Goal: Information Seeking & Learning: Check status

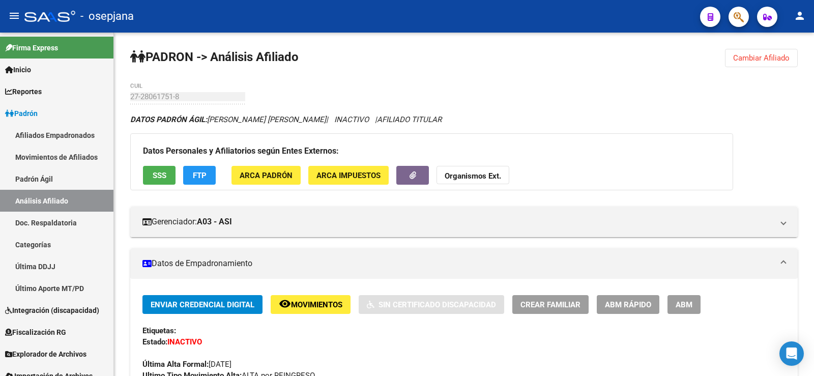
scroll to position [834, 0]
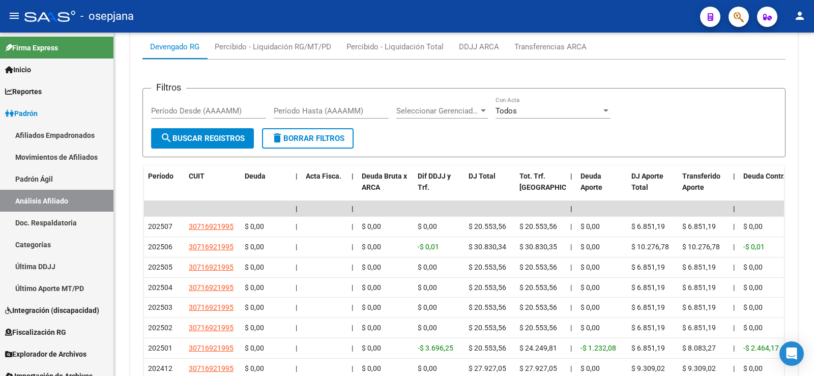
click at [733, 16] on button "button" at bounding box center [738, 17] width 20 height 20
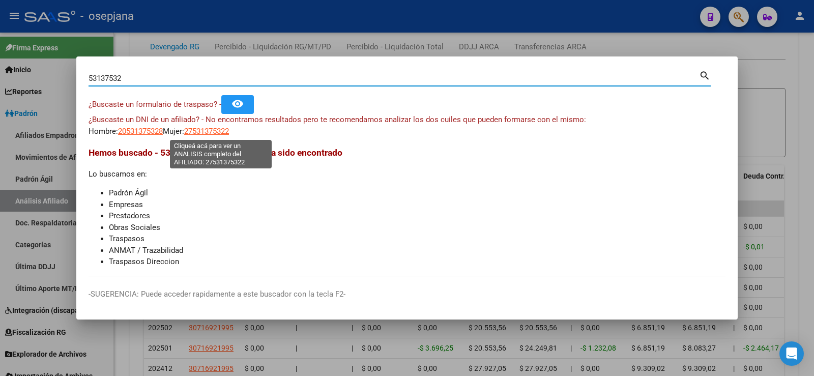
click at [226, 131] on span "27531375322" at bounding box center [206, 131] width 45 height 9
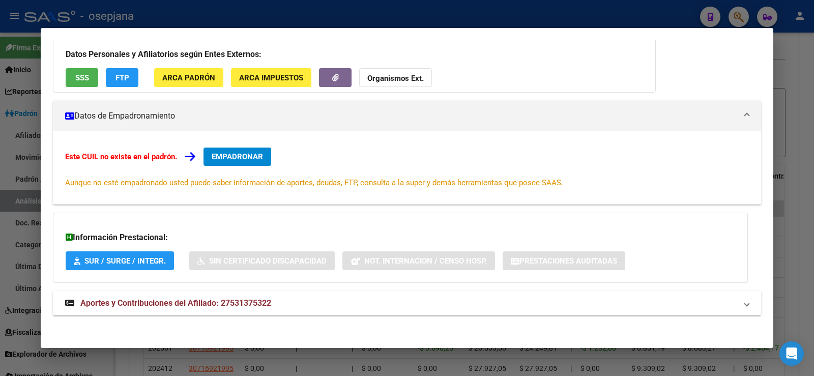
scroll to position [83, 0]
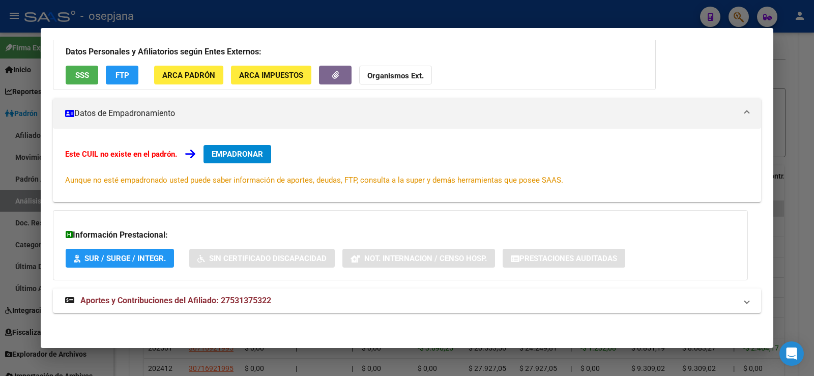
click at [143, 255] on span "SUR / SURGE / INTEGR." at bounding box center [124, 258] width 81 height 9
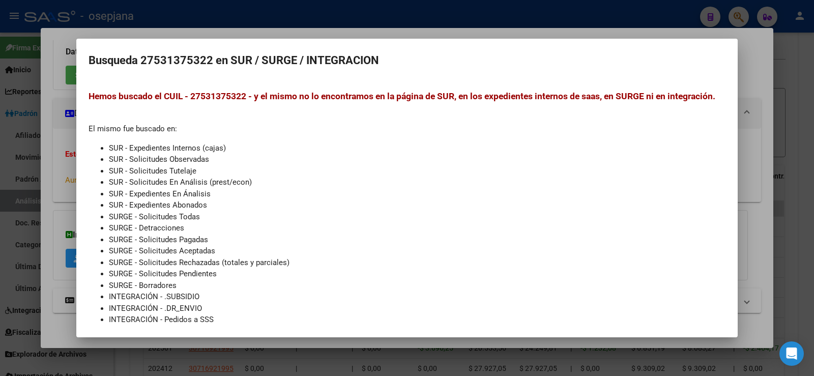
click at [427, 34] on div at bounding box center [407, 188] width 814 height 376
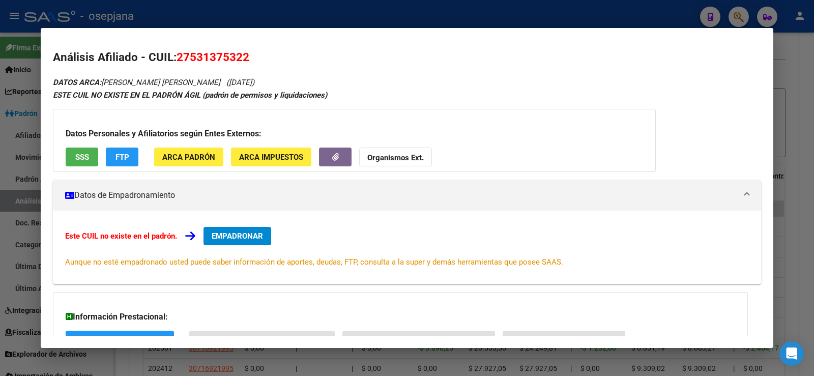
scroll to position [0, 0]
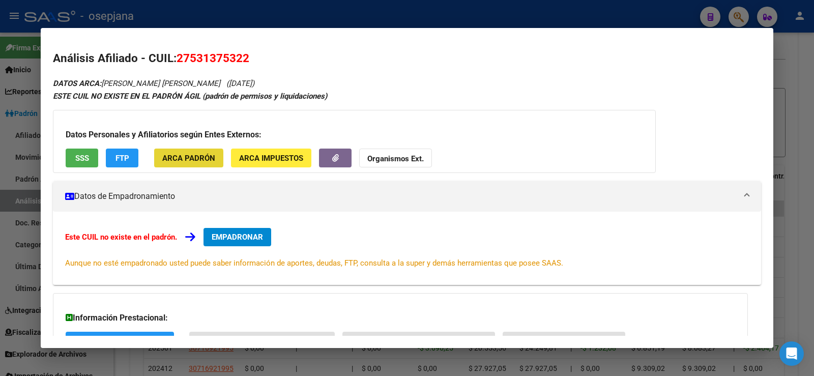
click at [188, 160] on span "ARCA Padrón" at bounding box center [188, 158] width 53 height 9
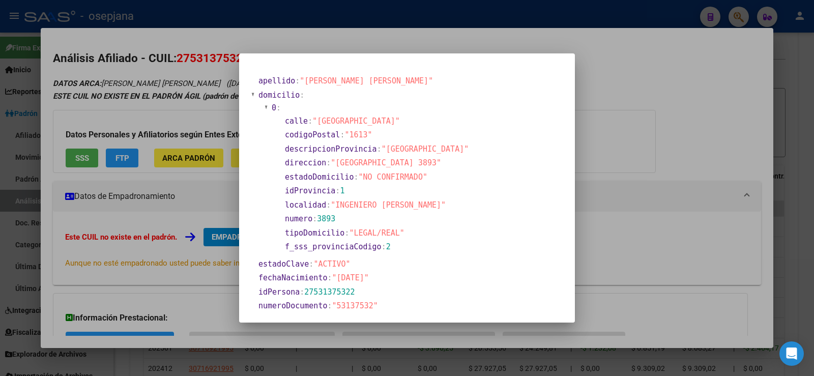
click at [638, 92] on div at bounding box center [407, 188] width 814 height 376
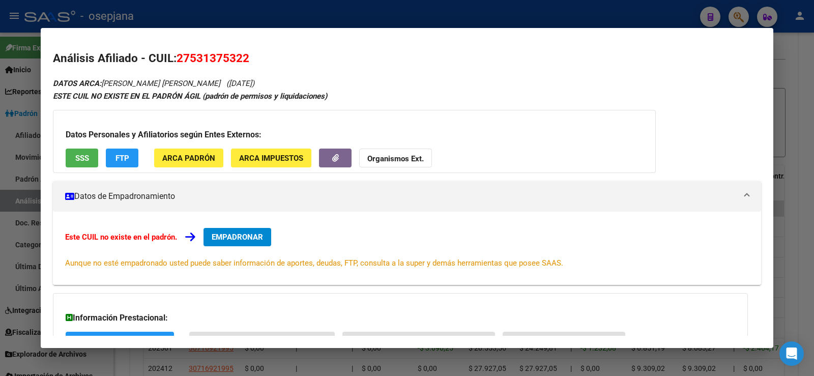
click at [254, 161] on span "ARCA Impuestos" at bounding box center [271, 158] width 64 height 9
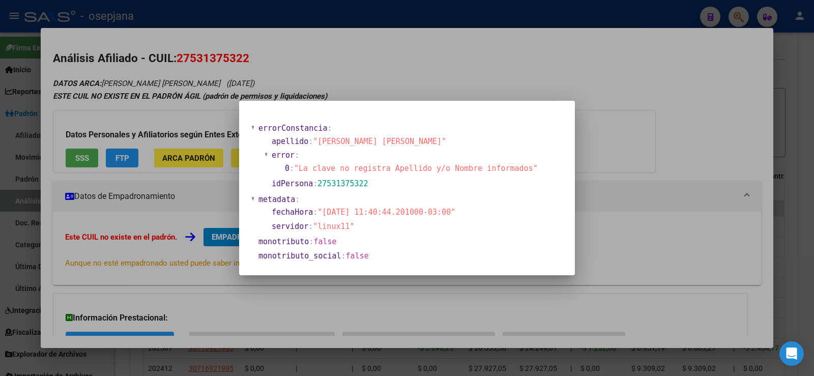
click at [623, 97] on div at bounding box center [407, 188] width 814 height 376
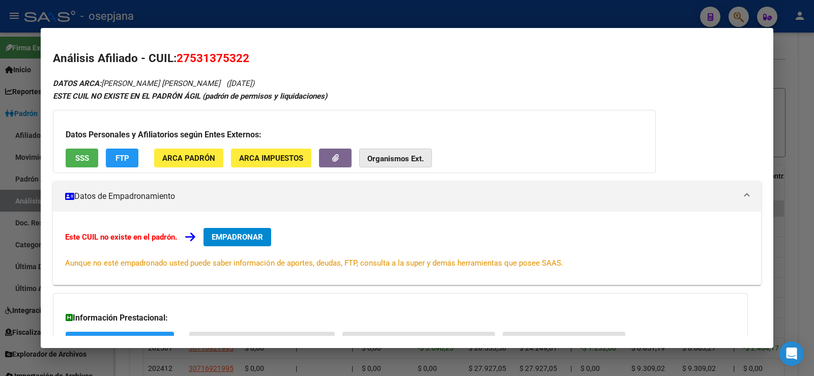
click at [391, 162] on strong "Organismos Ext." at bounding box center [395, 158] width 56 height 9
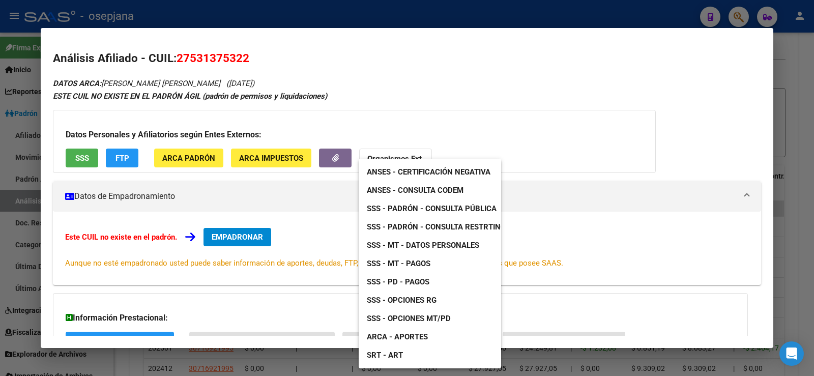
click at [379, 354] on span "SRT - ART" at bounding box center [385, 354] width 36 height 9
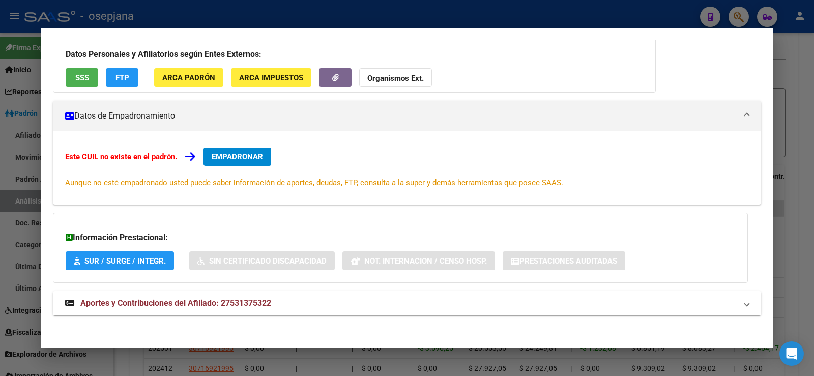
scroll to position [83, 0]
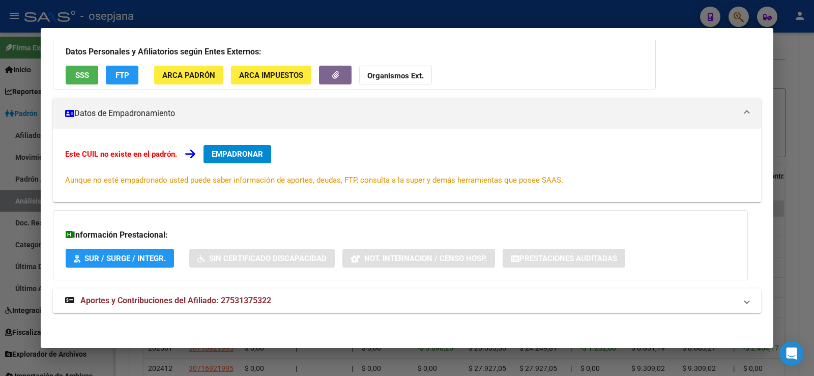
click at [182, 305] on span "Aportes y Contribuciones del Afiliado: 27531375322" at bounding box center [175, 300] width 191 height 10
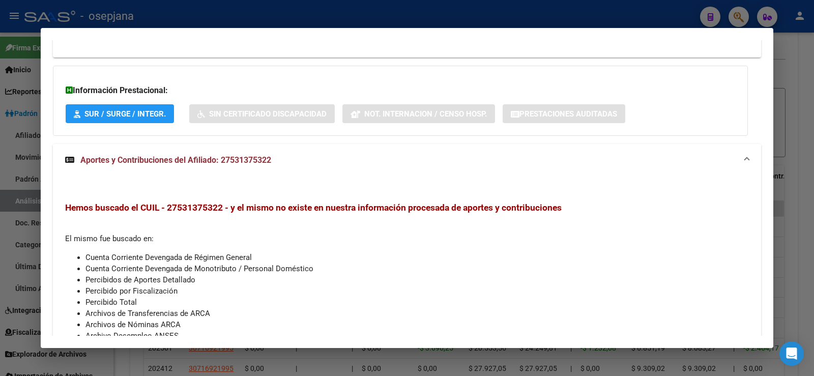
scroll to position [139, 0]
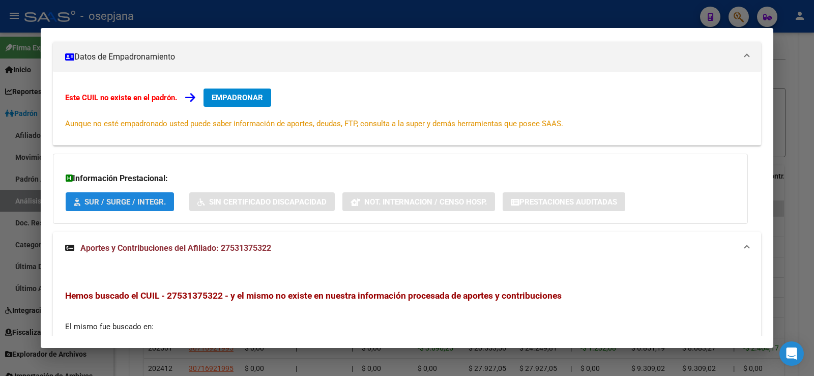
click at [147, 199] on span "SUR / SURGE / INTEGR." at bounding box center [124, 201] width 81 height 9
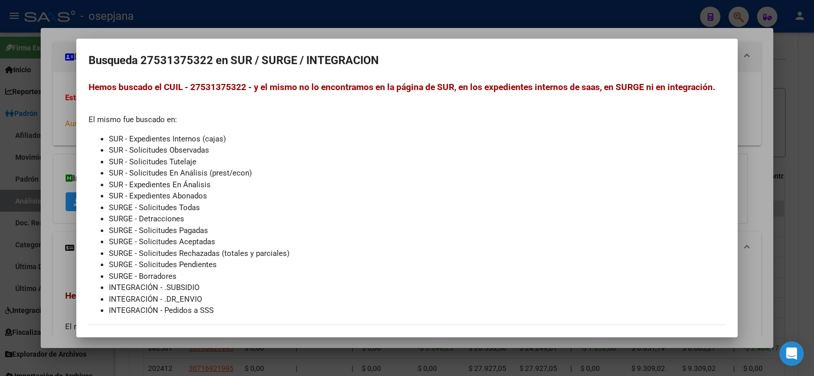
scroll to position [0, 0]
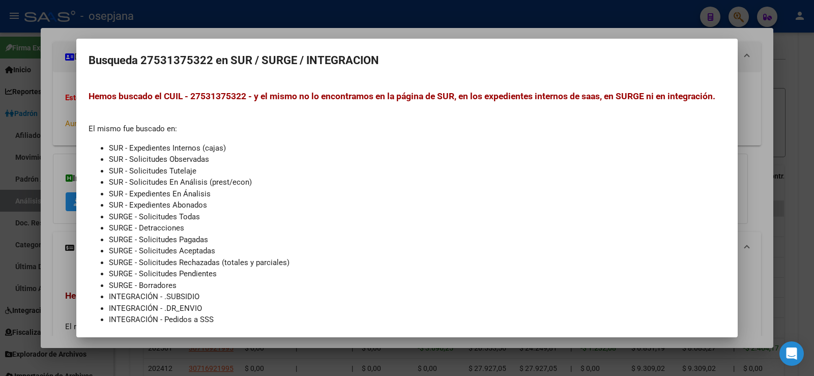
click at [267, 33] on div at bounding box center [407, 188] width 814 height 376
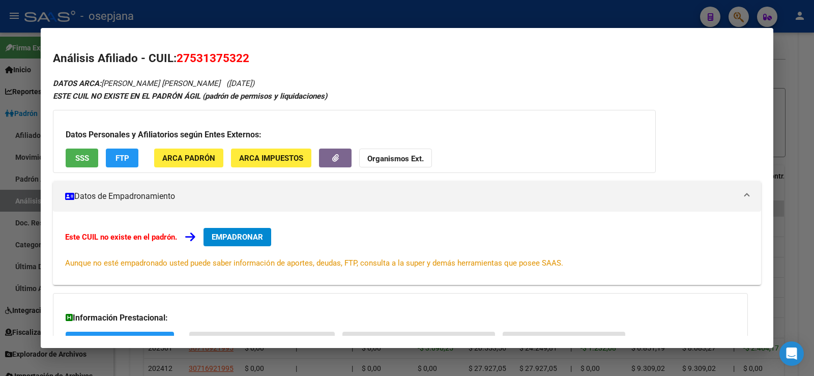
drag, startPoint x: 190, startPoint y: 61, endPoint x: 243, endPoint y: 58, distance: 53.0
click at [243, 58] on span "27531375322" at bounding box center [212, 57] width 73 height 13
copy span "53137532"
click at [356, 92] on div "ESTE CUIL NO EXISTE EN EL PADRÓN ÁGIL (padrón de permisos y liquidaciones)" at bounding box center [407, 97] width 708 height 12
click at [451, 16] on div at bounding box center [407, 188] width 814 height 376
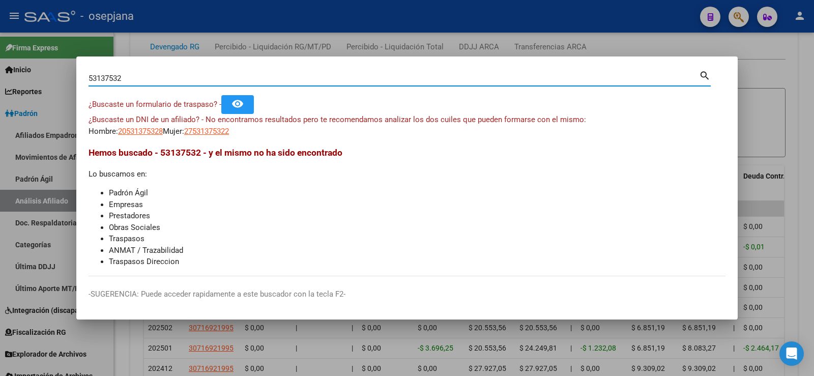
drag, startPoint x: 134, startPoint y: 76, endPoint x: 87, endPoint y: 76, distance: 46.8
click at [87, 76] on mat-dialog-content "53137532 Buscar (apellido, dni, cuil, nro traspaso, cuit, obra social) search ¿…" at bounding box center [406, 172] width 661 height 207
type input "50740799"
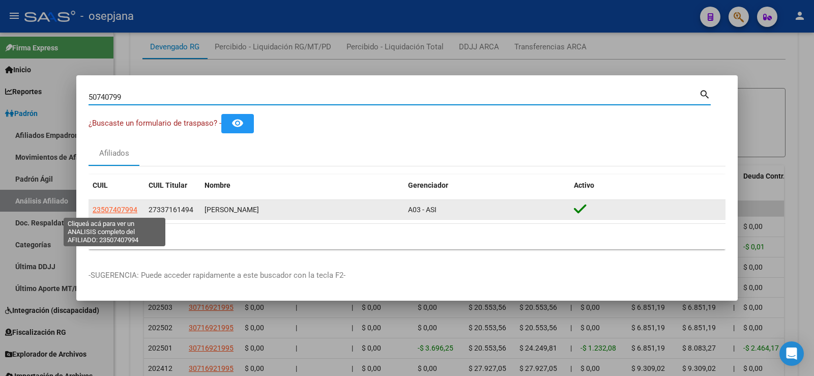
click at [116, 207] on span "23507407994" at bounding box center [115, 209] width 45 height 8
type textarea "23507407994"
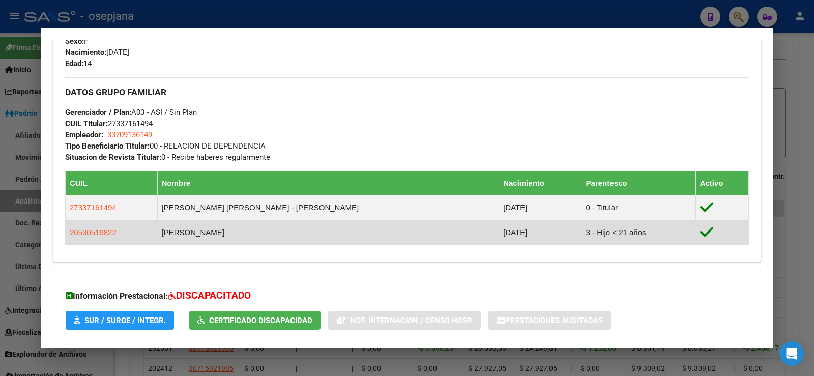
scroll to position [465, 0]
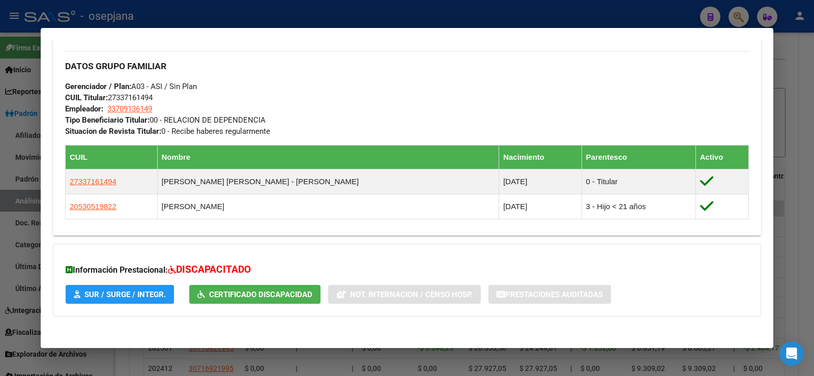
click at [136, 299] on button "SUR / SURGE / INTEGR." at bounding box center [120, 294] width 108 height 19
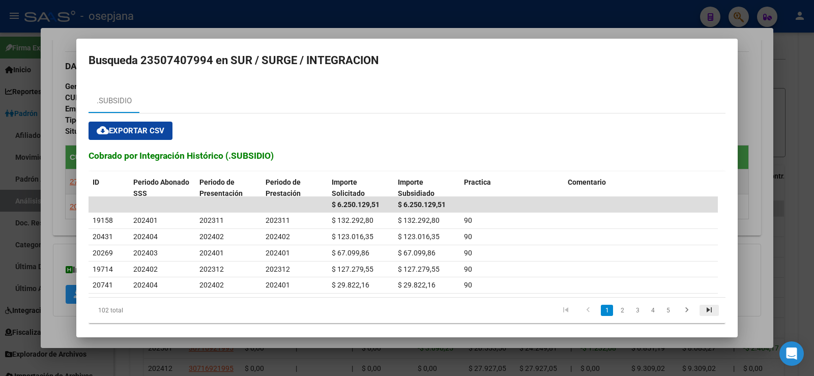
click at [702, 310] on icon "go to last page" at bounding box center [708, 311] width 13 height 12
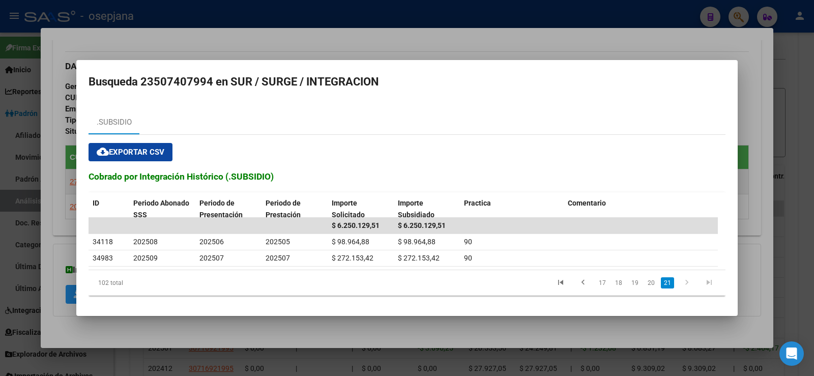
click at [528, 11] on div at bounding box center [407, 188] width 814 height 376
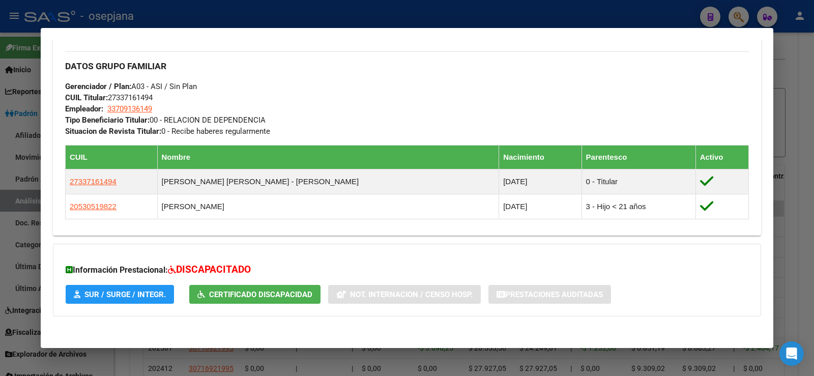
click at [528, 11] on div at bounding box center [407, 188] width 814 height 376
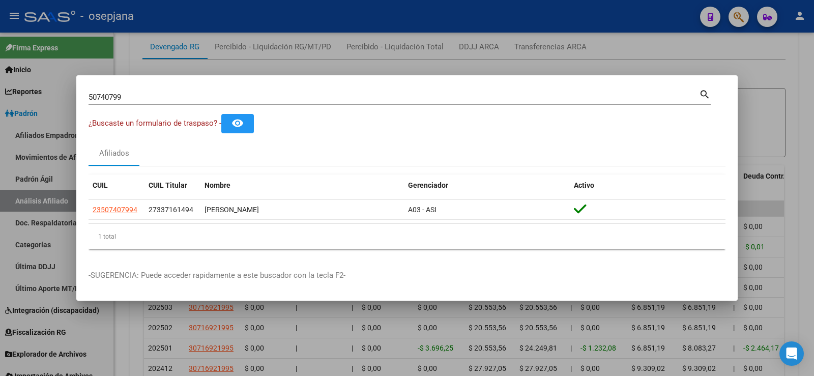
click at [528, 11] on div at bounding box center [407, 188] width 814 height 376
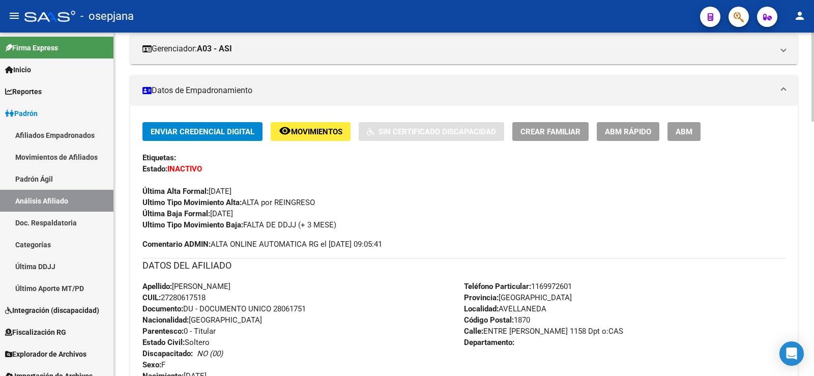
scroll to position [0, 0]
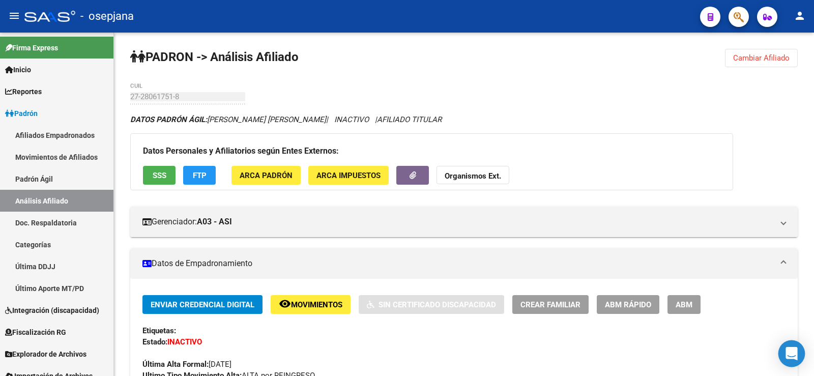
click at [791, 356] on icon "Open Intercom Messenger" at bounding box center [791, 353] width 13 height 13
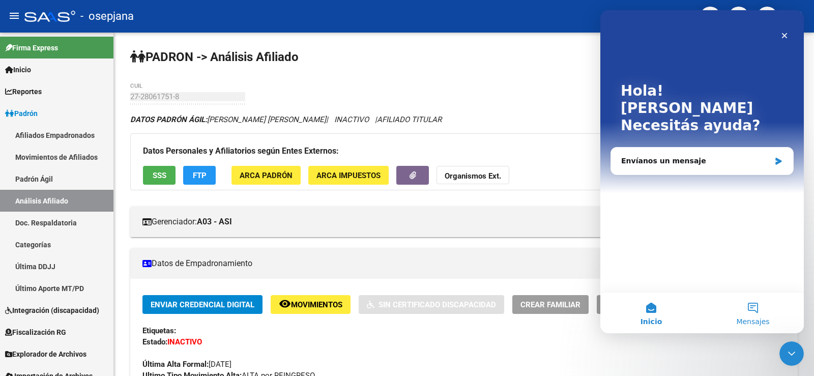
click at [753, 314] on button "Mensajes" at bounding box center [753, 312] width 102 height 41
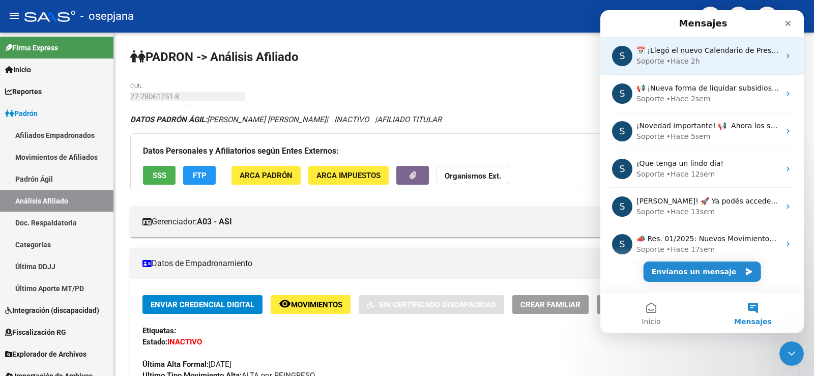
click at [696, 60] on div "Soporte • Hace 2h" at bounding box center [707, 61] width 143 height 11
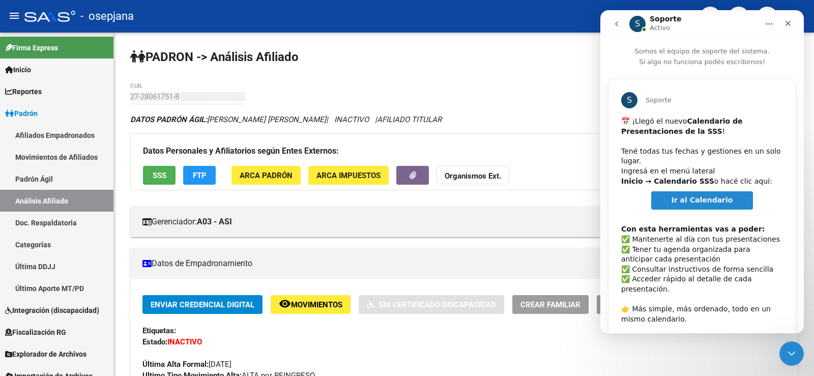
scroll to position [24, 0]
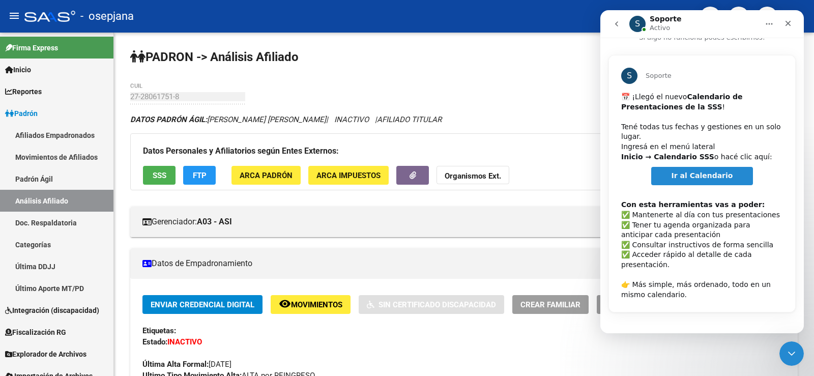
click at [694, 176] on span "Ir al Calendario" at bounding box center [702, 175] width 62 height 8
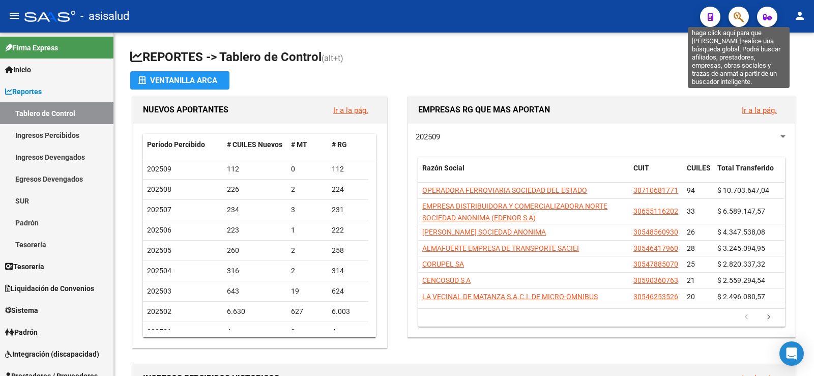
click at [738, 18] on icon "button" at bounding box center [738, 17] width 10 height 12
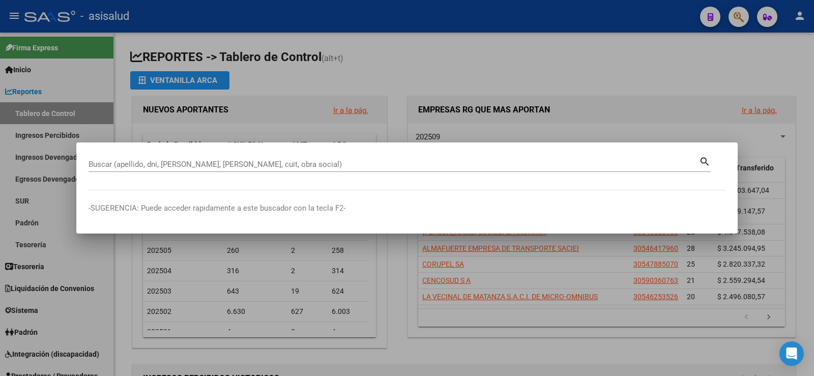
click at [717, 65] on div at bounding box center [407, 188] width 814 height 376
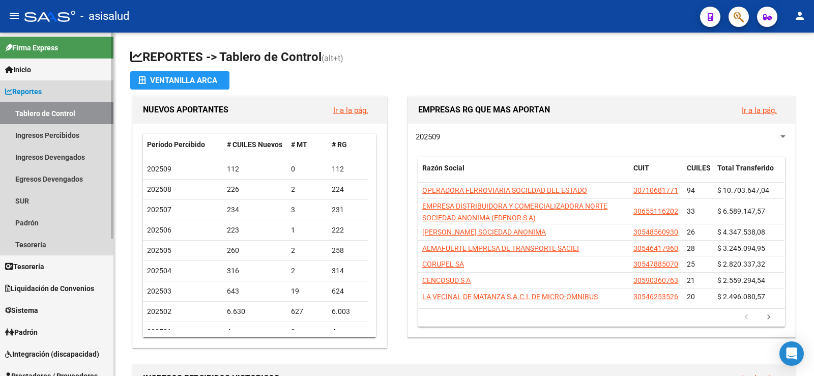
click at [33, 96] on span "Reportes" at bounding box center [23, 91] width 37 height 11
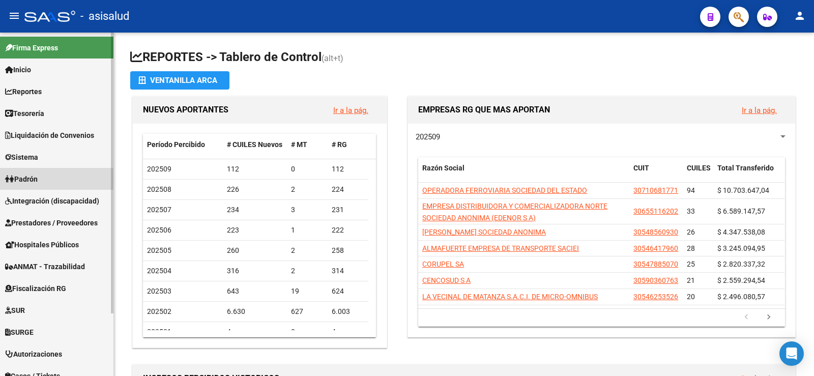
click at [32, 182] on span "Padrón" at bounding box center [21, 178] width 33 height 11
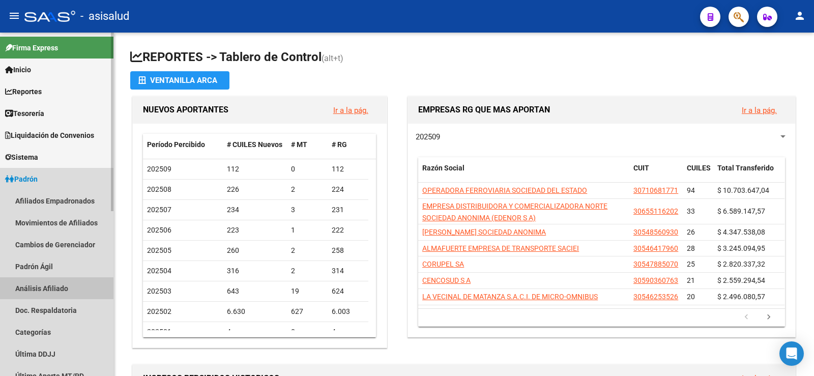
click at [44, 289] on link "Análisis Afiliado" at bounding box center [56, 288] width 113 height 22
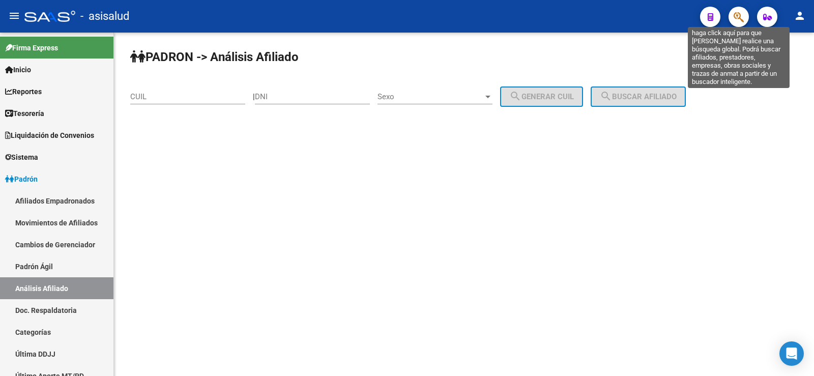
click at [742, 16] on icon "button" at bounding box center [738, 17] width 10 height 12
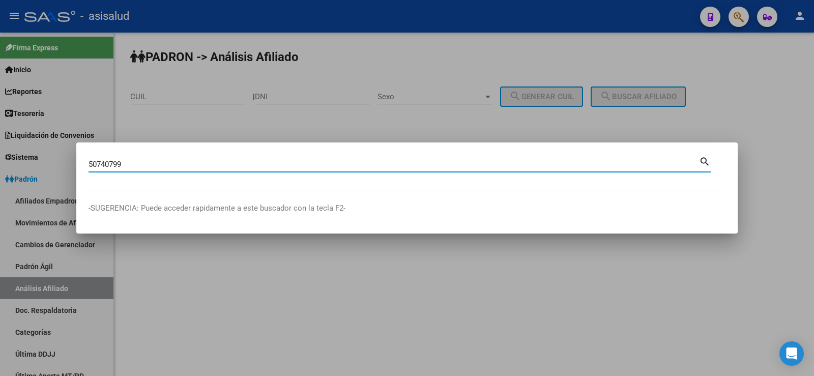
type input "50740799"
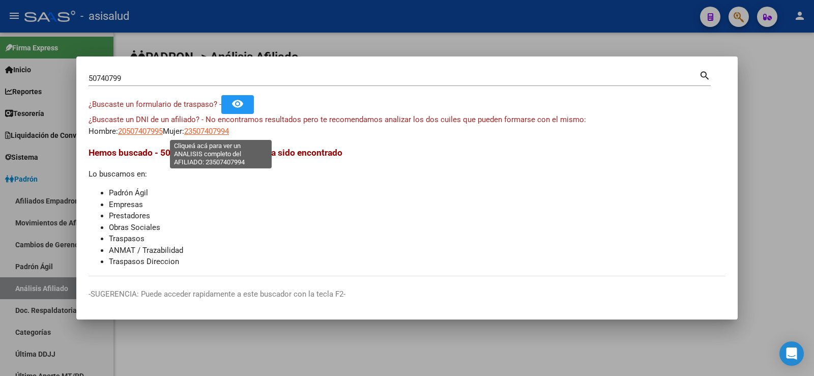
click at [227, 134] on span "23507407994" at bounding box center [206, 131] width 45 height 9
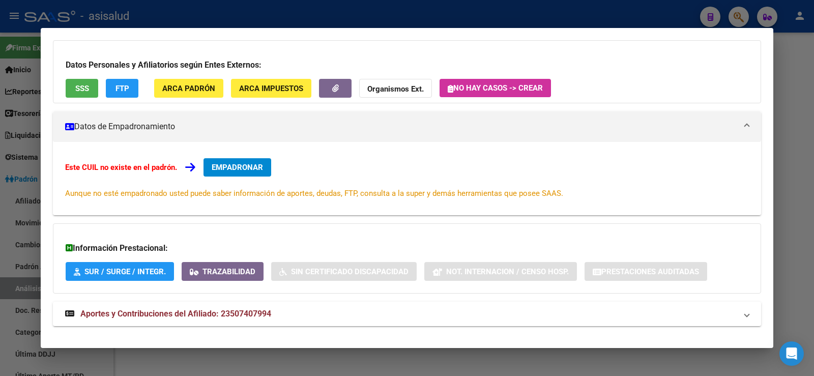
scroll to position [83, 0]
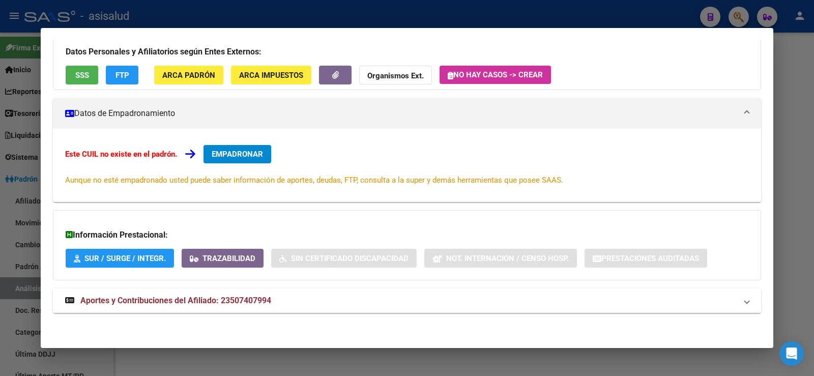
click at [153, 302] on span "Aportes y Contribuciones del Afiliado: 23507407994" at bounding box center [175, 300] width 191 height 10
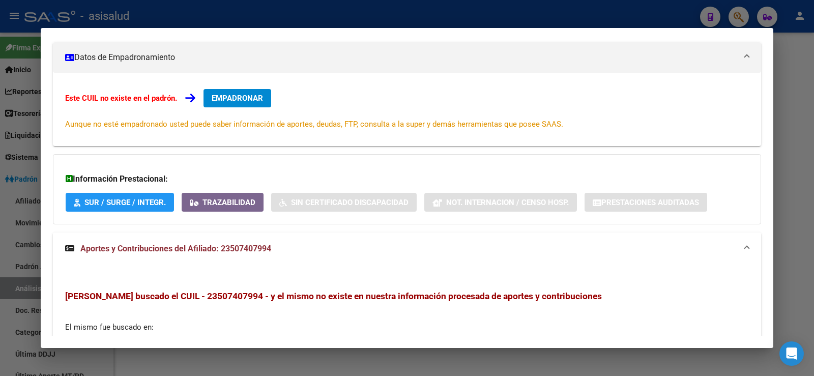
scroll to position [292, 0]
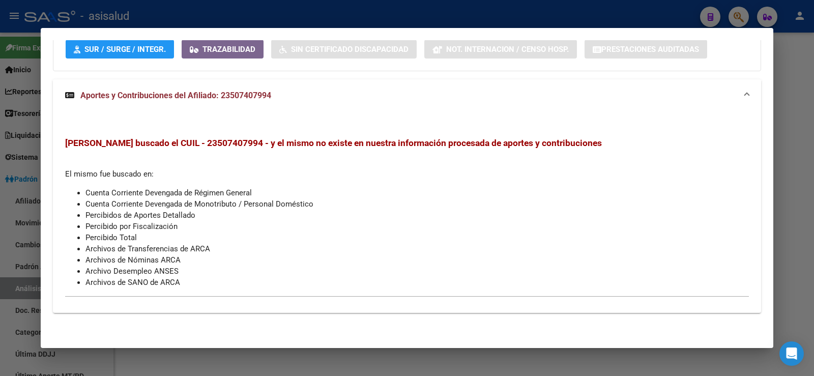
click at [190, 92] on span "Aportes y Contribuciones del Afiliado: 23507407994" at bounding box center [175, 96] width 191 height 10
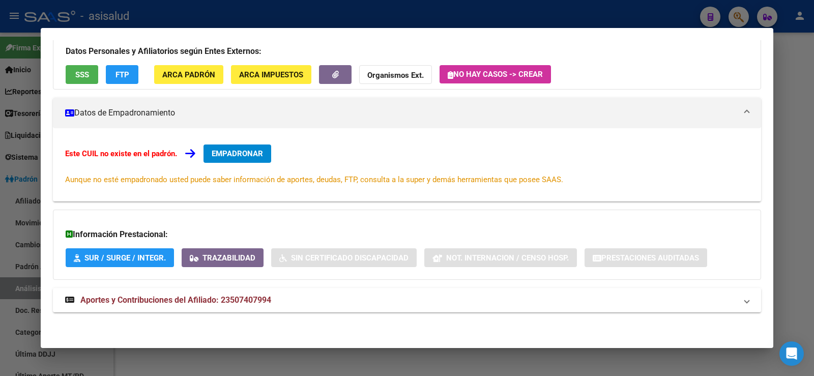
scroll to position [83, 0]
click at [141, 261] on span "SUR / SURGE / INTEGR." at bounding box center [124, 257] width 81 height 9
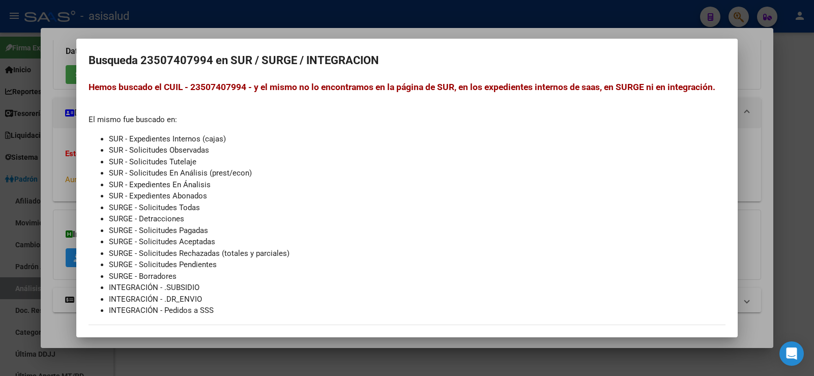
scroll to position [0, 0]
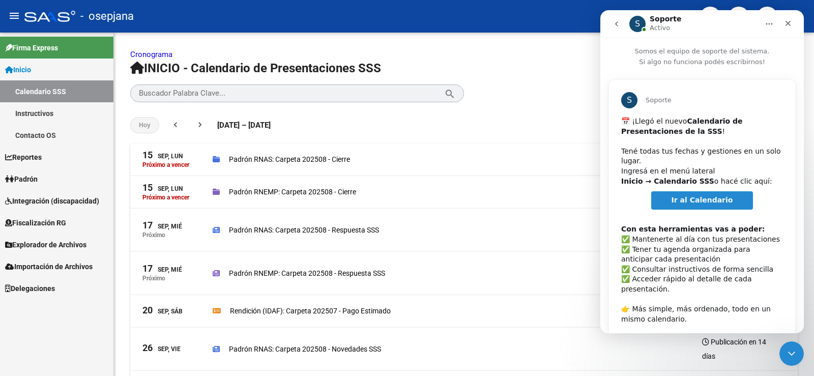
scroll to position [24, 0]
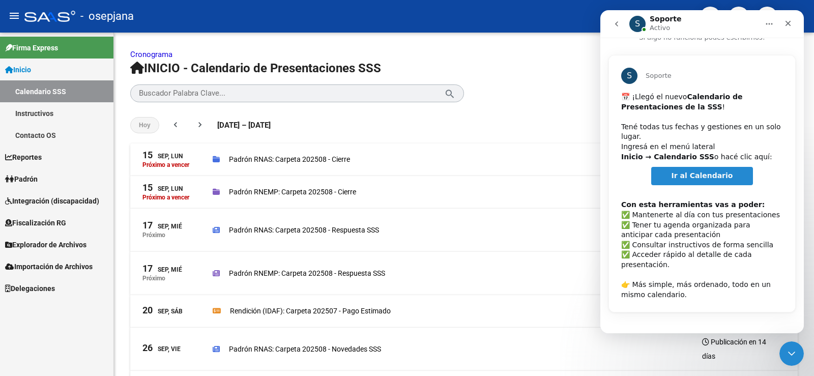
click at [613, 22] on icon "go back" at bounding box center [616, 24] width 8 height 8
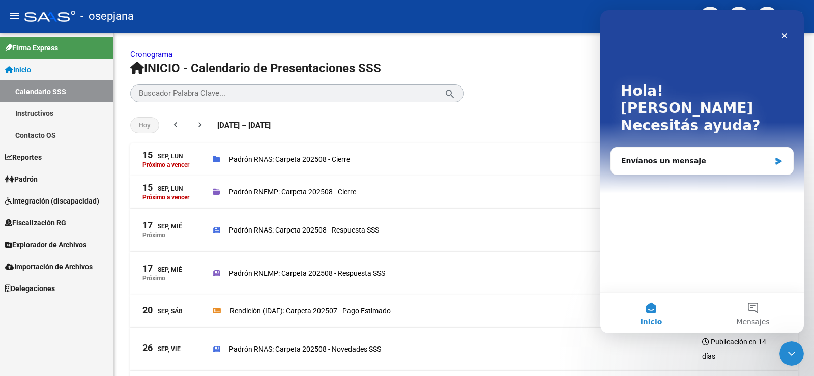
scroll to position [0, 0]
click at [761, 311] on button "Mensajes" at bounding box center [753, 312] width 102 height 41
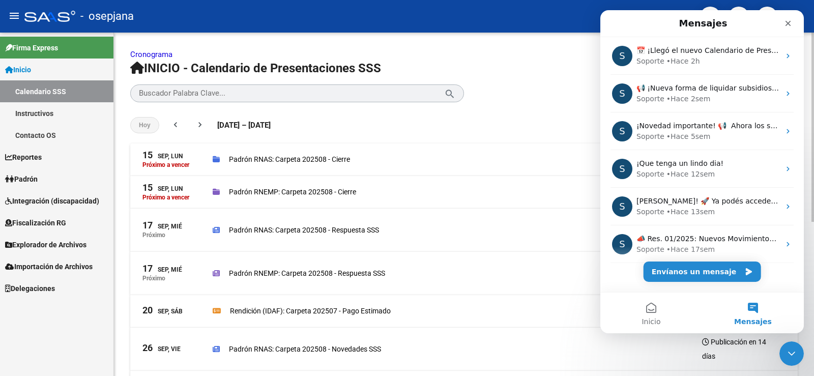
click at [479, 56] on p "Cronograma" at bounding box center [463, 54] width 667 height 11
click at [790, 24] on icon "Cerrar" at bounding box center [788, 23] width 8 height 8
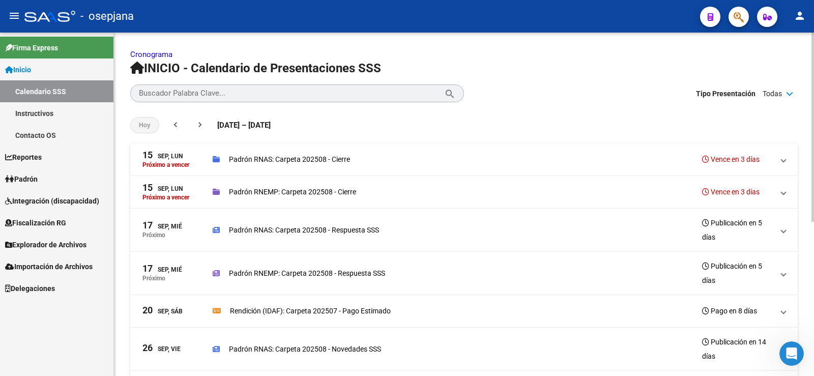
click at [787, 229] on mat-expansion-panel-header "17 Sep, Mié Próximo Padrón RNAS: Carpeta 202508 - Respuesta SSS Publicación en …" at bounding box center [463, 229] width 667 height 43
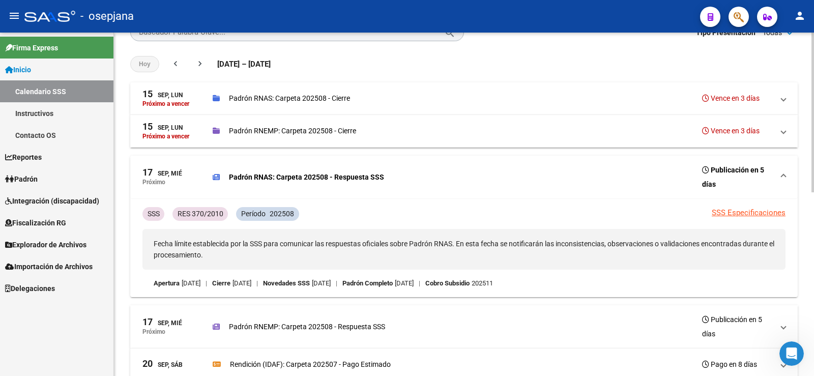
scroll to position [51, 0]
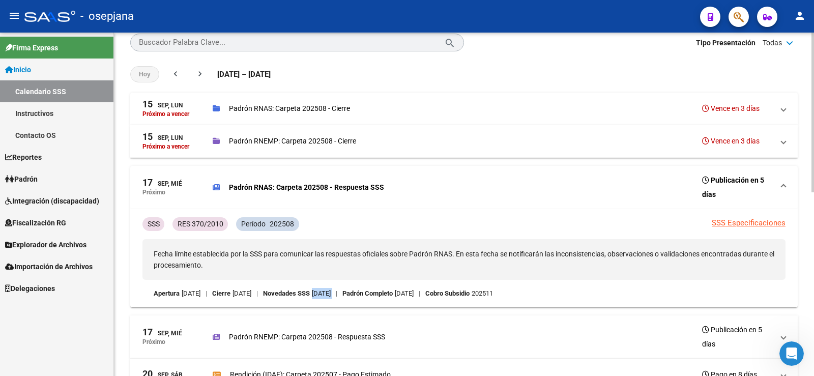
drag, startPoint x: 345, startPoint y: 292, endPoint x: 382, endPoint y: 292, distance: 37.6
click at [382, 292] on div "Apertura 01/09/2025 | Cierre 15/09/2025 | Novedades SSS 26/09/2025 | Padrón Com…" at bounding box center [464, 293] width 620 height 11
click at [331, 294] on p "26/09/2025" at bounding box center [321, 293] width 19 height 11
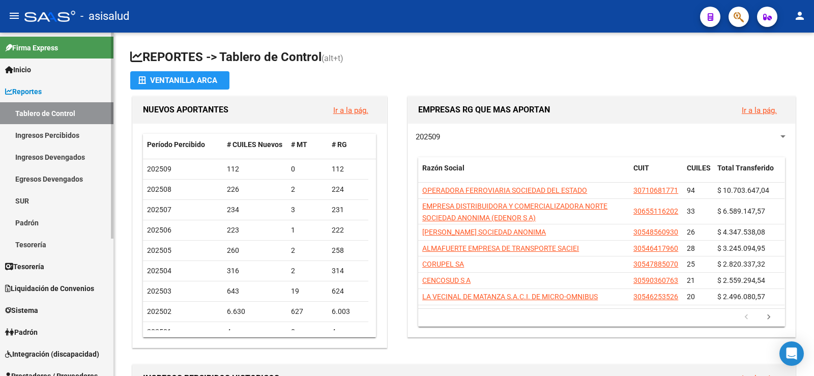
click at [24, 83] on link "Reportes" at bounding box center [56, 91] width 113 height 22
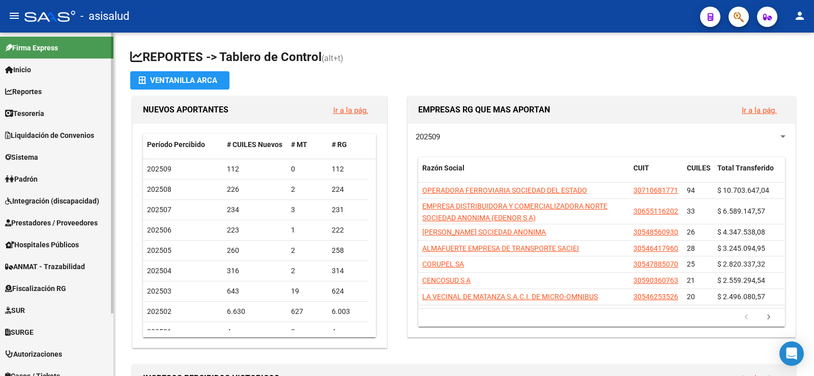
click at [34, 181] on span "Padrón" at bounding box center [21, 178] width 33 height 11
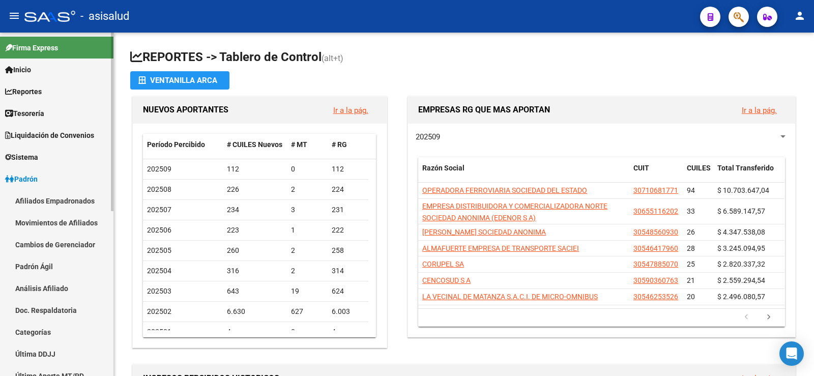
click at [39, 290] on link "Análisis Afiliado" at bounding box center [56, 288] width 113 height 22
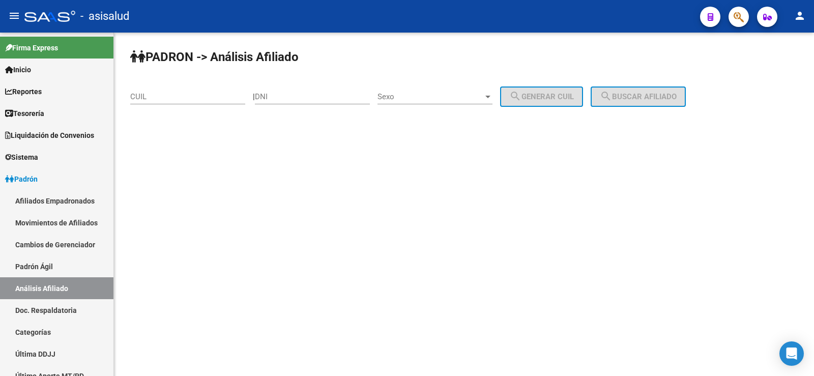
click at [172, 96] on input "CUIL" at bounding box center [187, 96] width 115 height 9
paste input "20-39555290-3"
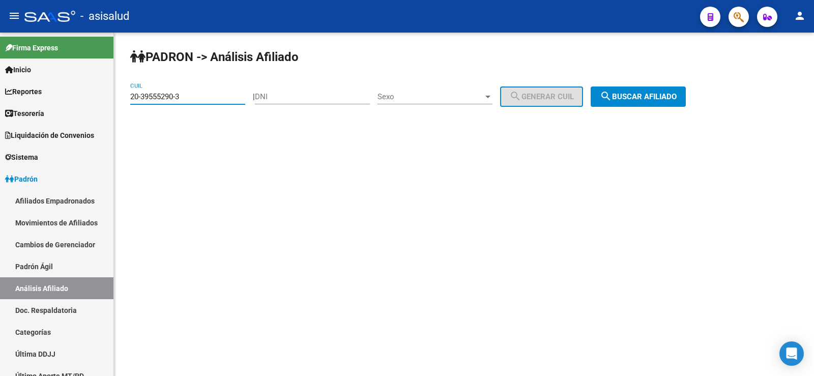
type input "20-39555290-3"
click at [667, 90] on button "search Buscar afiliado" at bounding box center [637, 96] width 95 height 20
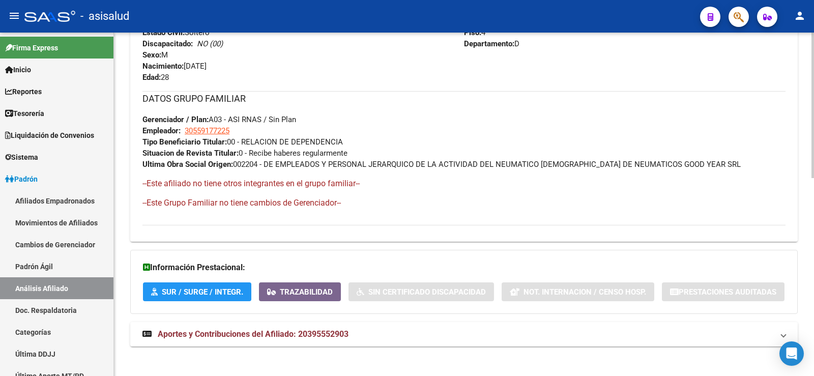
scroll to position [466, 0]
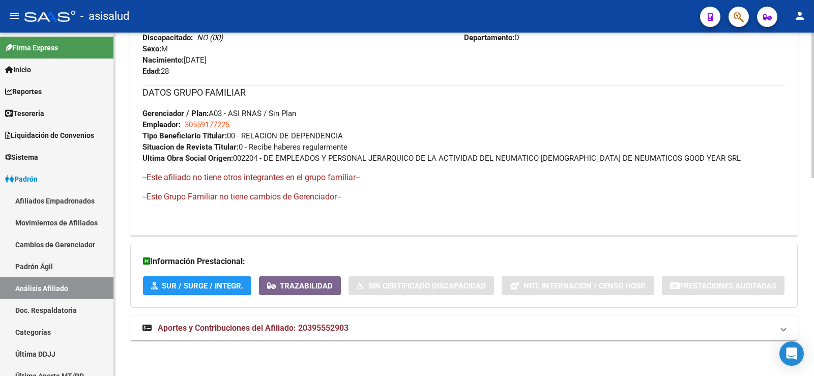
click at [325, 325] on span "Aportes y Contribuciones del Afiliado: 20395552903" at bounding box center [253, 328] width 191 height 10
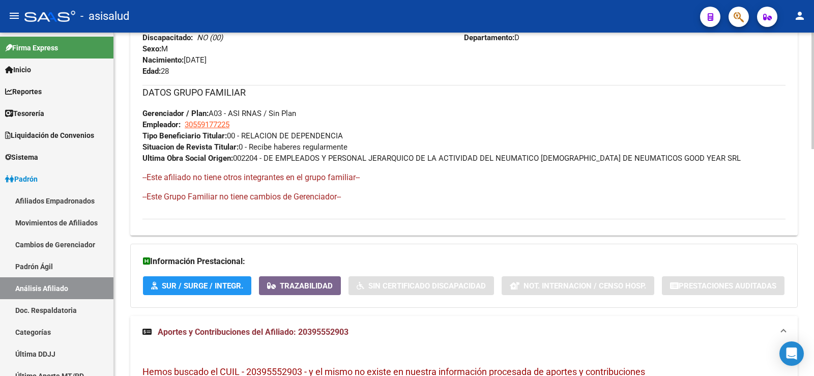
scroll to position [669, 0]
